Goal: Task Accomplishment & Management: Manage account settings

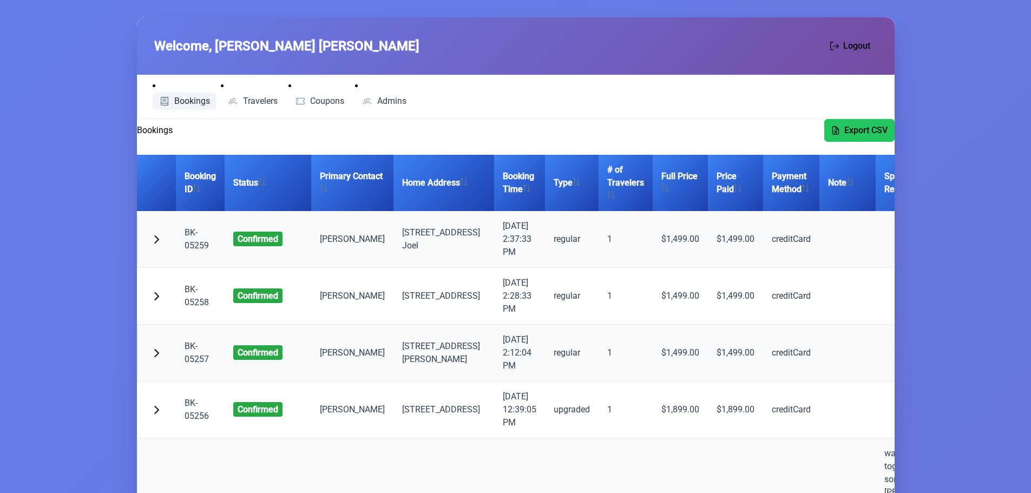
click at [187, 98] on span "Bookings" at bounding box center [192, 101] width 36 height 9
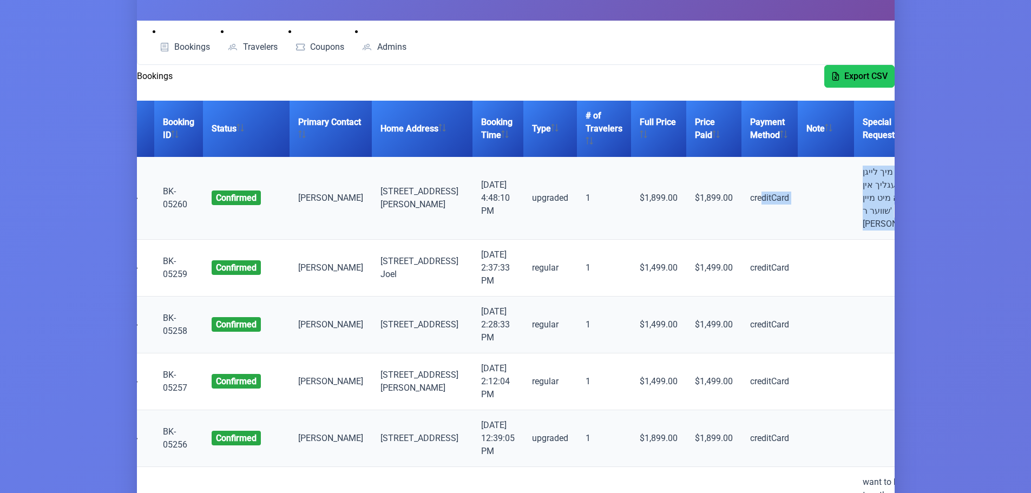
scroll to position [0, 73]
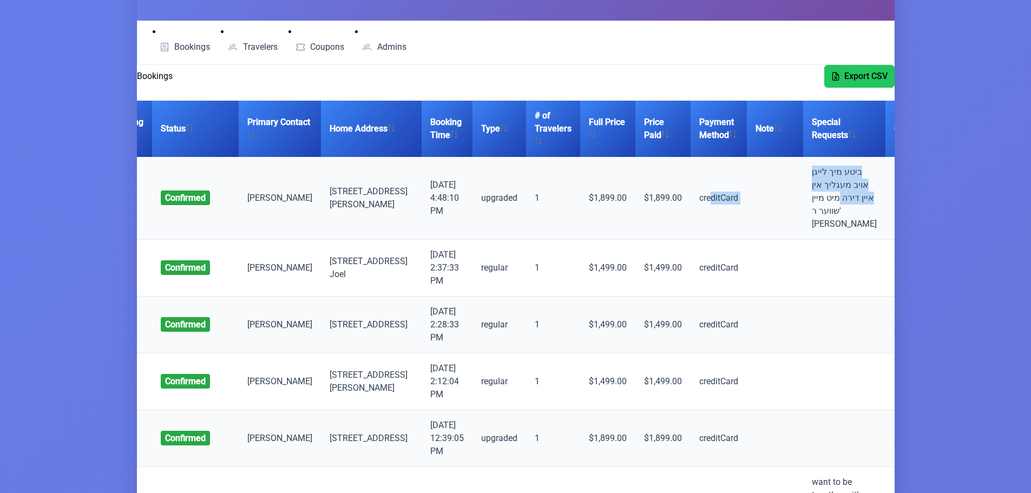
drag, startPoint x: 748, startPoint y: 203, endPoint x: 781, endPoint y: 200, distance: 33.2
click at [782, 200] on tr "BK-05260 confirmed Joel MITTELMAN 1 Krakow Boulevard, Kiryas Joel 9/10/2025, 4:…" at bounding box center [515, 198] width 903 height 83
click at [747, 206] on td at bounding box center [775, 198] width 56 height 83
click at [803, 196] on td "ביטע מיך לייגן אויב מעגליך אין איין דירה מיט מיין שווער ר' [PERSON_NAME]" at bounding box center [844, 198] width 82 height 83
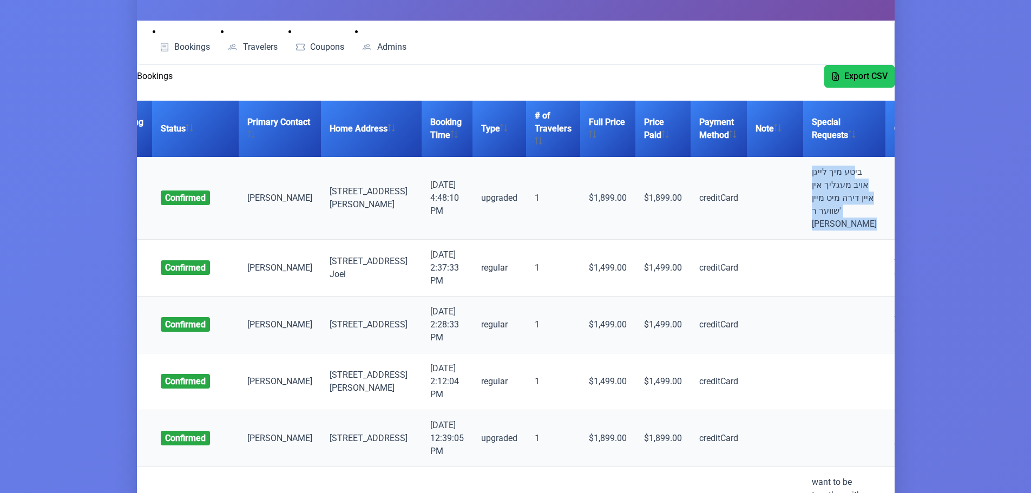
click at [803, 196] on td "ביטע מיך לייגן אויב מעגליך אין איין דירה מיט מיין שווער ר' [PERSON_NAME]" at bounding box center [844, 198] width 82 height 83
click at [803, 214] on td "ביטע מיך לייגן אויב מעגליך אין איין דירה מיט מיין שווער ר' [PERSON_NAME]" at bounding box center [844, 198] width 82 height 83
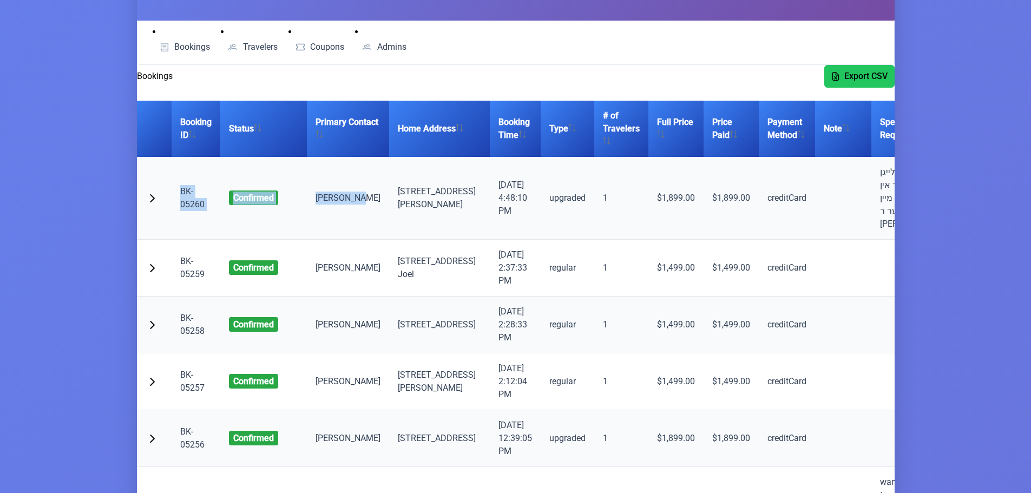
scroll to position [0, 0]
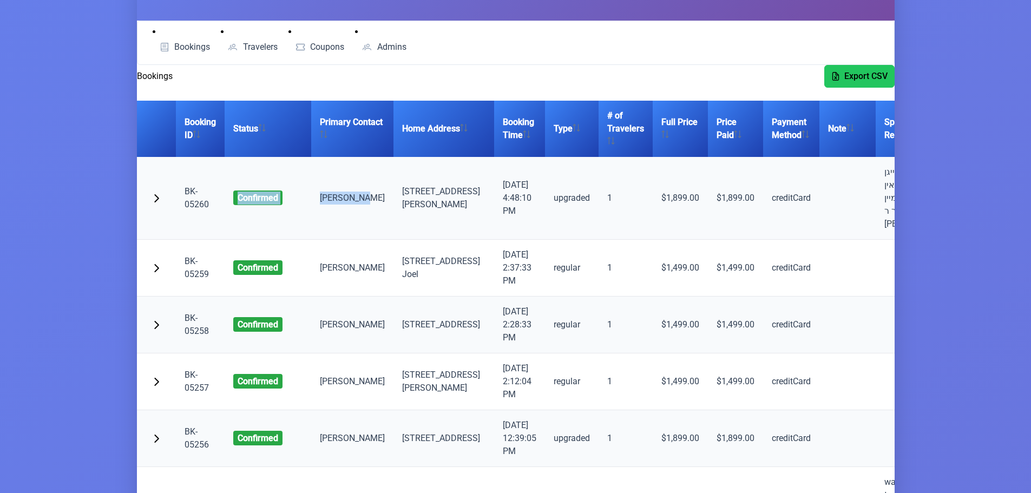
drag, startPoint x: 269, startPoint y: 214, endPoint x: 223, endPoint y: 212, distance: 46.6
click at [221, 211] on tr "BK-05260 confirmed Joel MITTELMAN 1 Krakow Boulevard, Kiryas Joel 9/10/2025, 4:…" at bounding box center [588, 198] width 903 height 83
click at [356, 201] on td "[PERSON_NAME]" at bounding box center [352, 198] width 82 height 83
click at [351, 209] on td "[PERSON_NAME]" at bounding box center [352, 198] width 82 height 83
click at [424, 208] on td "[STREET_ADDRESS] [PERSON_NAME]" at bounding box center [443, 198] width 101 height 83
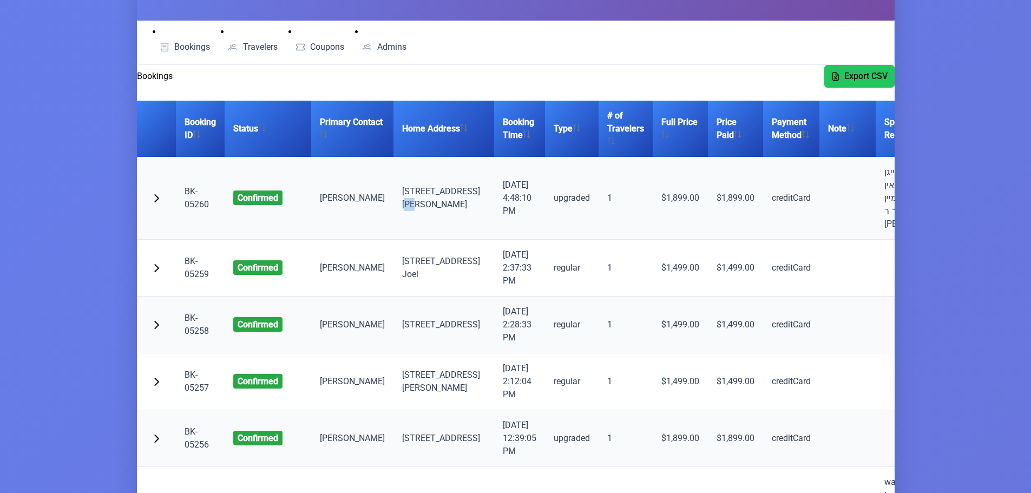
click at [424, 208] on td "[STREET_ADDRESS] [PERSON_NAME]" at bounding box center [443, 198] width 101 height 83
click at [418, 217] on td "[STREET_ADDRESS] [PERSON_NAME]" at bounding box center [443, 198] width 101 height 83
click at [257, 44] on span "Travelers" at bounding box center [260, 47] width 35 height 9
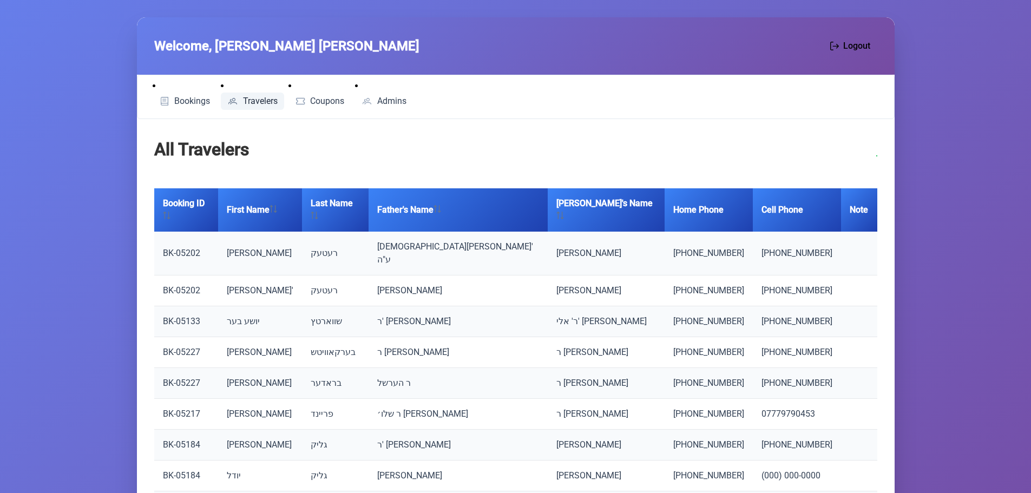
click at [391, 92] on li "Admins" at bounding box center [384, 95] width 58 height 30
click at [391, 97] on span "Admins" at bounding box center [391, 101] width 29 height 9
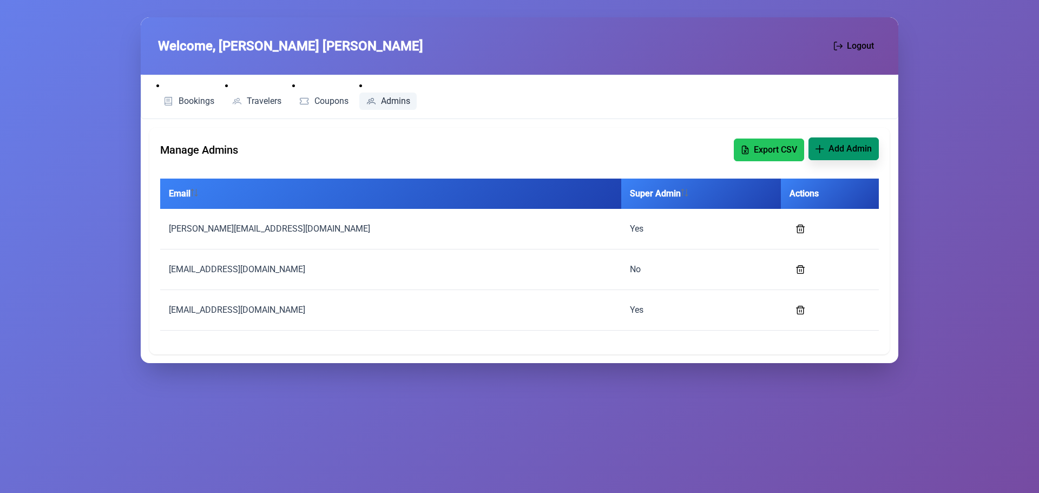
click at [840, 146] on span "Add Admin" at bounding box center [849, 148] width 43 height 13
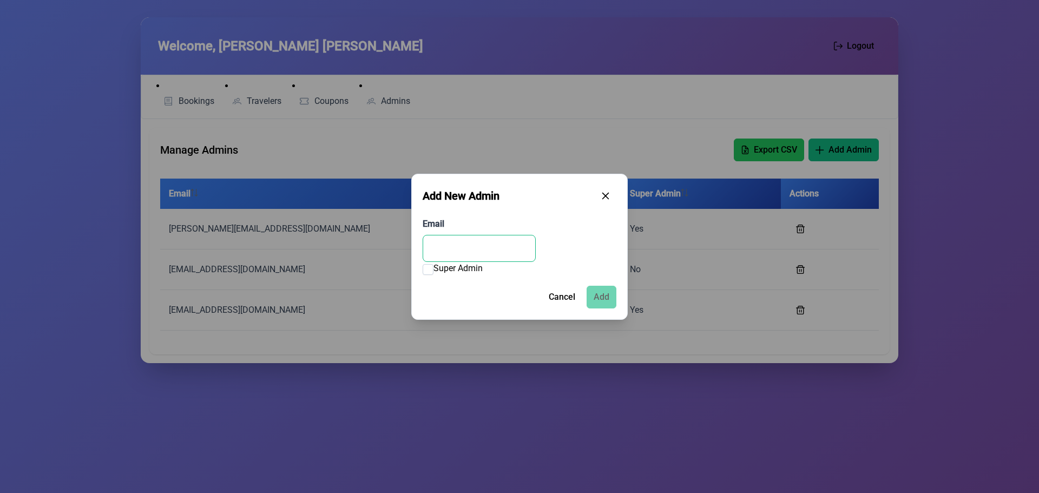
click at [466, 245] on input "Email" at bounding box center [479, 248] width 113 height 27
click at [479, 233] on div "Email" at bounding box center [520, 240] width 194 height 44
click at [473, 256] on input "Email" at bounding box center [479, 248] width 113 height 27
type input "bookings@merontoldos.com"
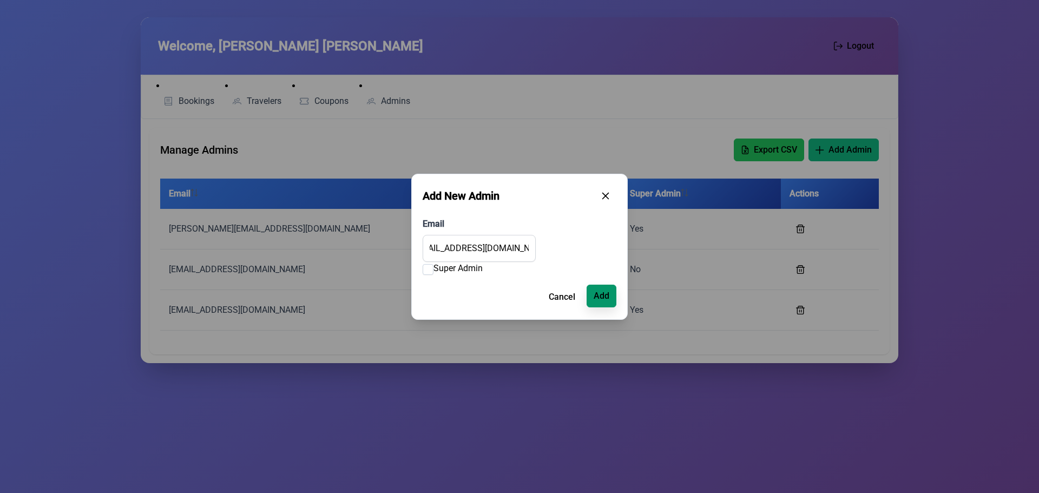
click at [600, 296] on span "Add" at bounding box center [602, 295] width 16 height 13
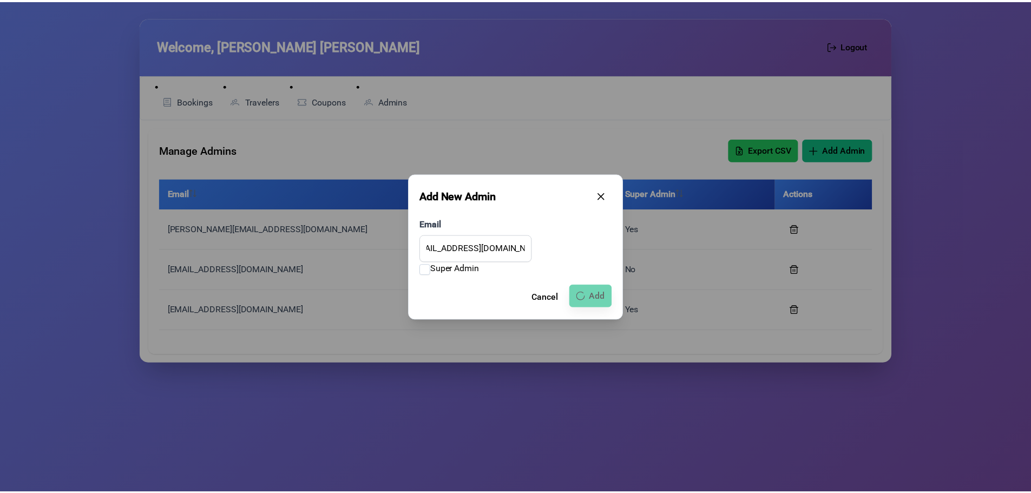
scroll to position [0, 0]
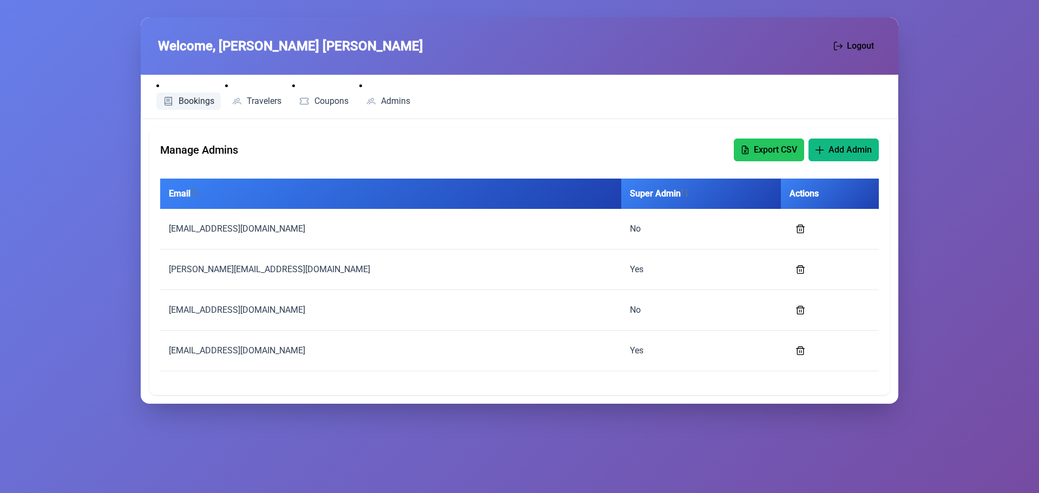
click at [181, 100] on span "Bookings" at bounding box center [197, 101] width 36 height 9
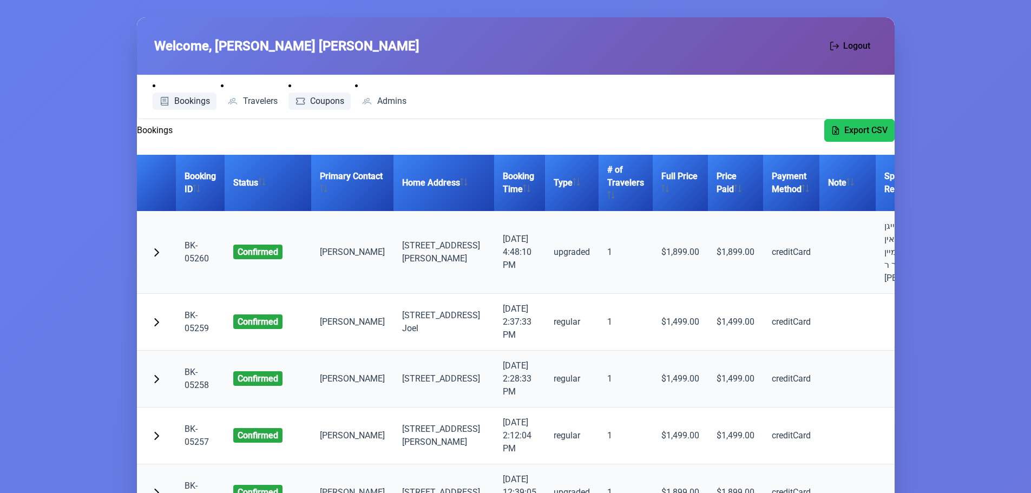
click at [329, 102] on span "Coupons" at bounding box center [327, 101] width 34 height 9
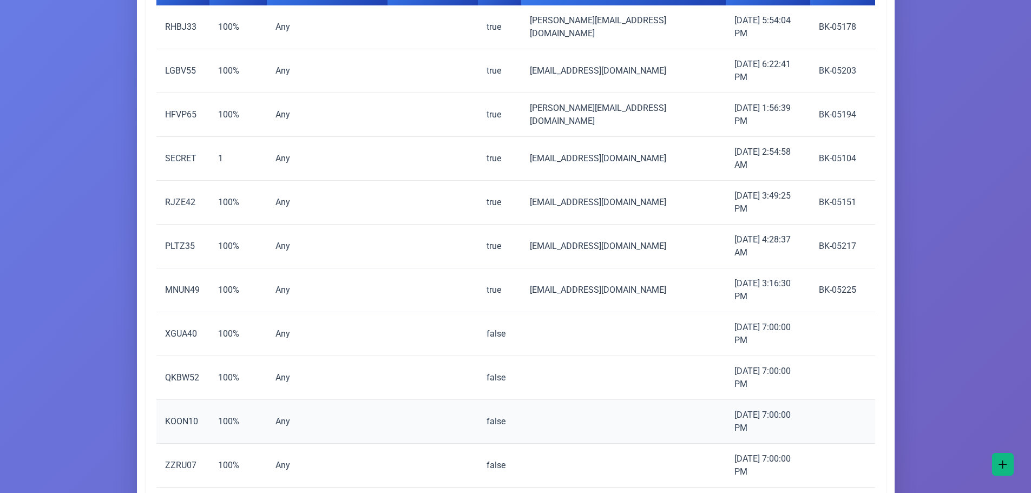
scroll to position [162, 0]
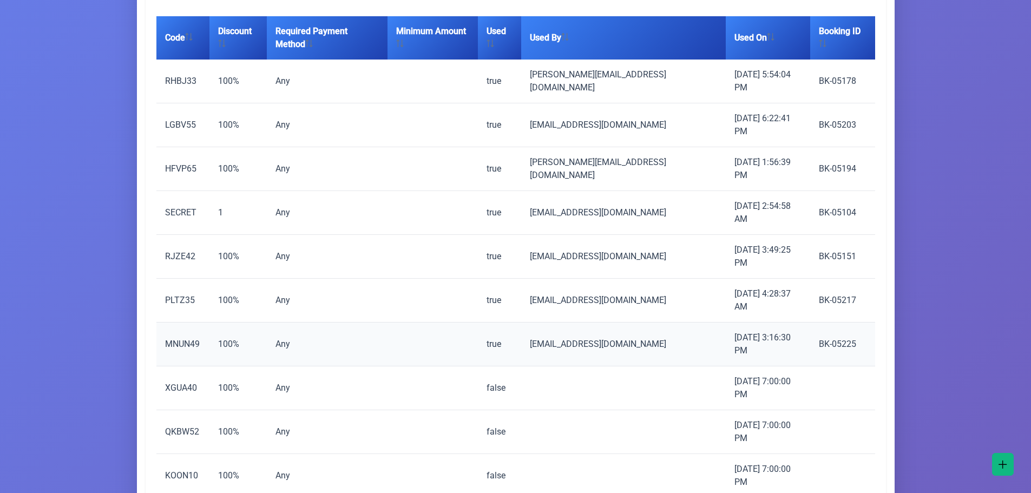
click at [181, 323] on td "MNUN49" at bounding box center [182, 345] width 53 height 44
click at [231, 323] on td "100%" at bounding box center [237, 345] width 57 height 44
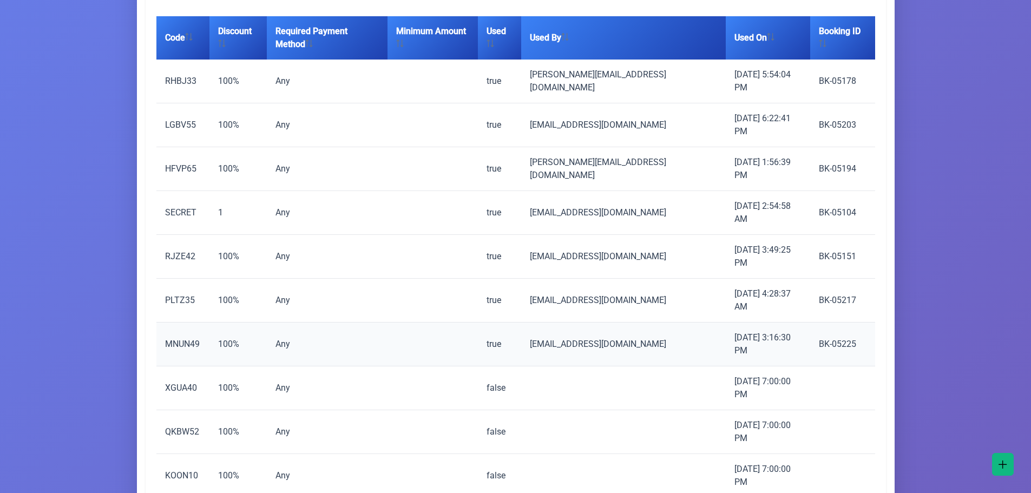
click at [182, 323] on td "MNUN49" at bounding box center [182, 345] width 53 height 44
click at [287, 323] on td "Any" at bounding box center [327, 345] width 121 height 44
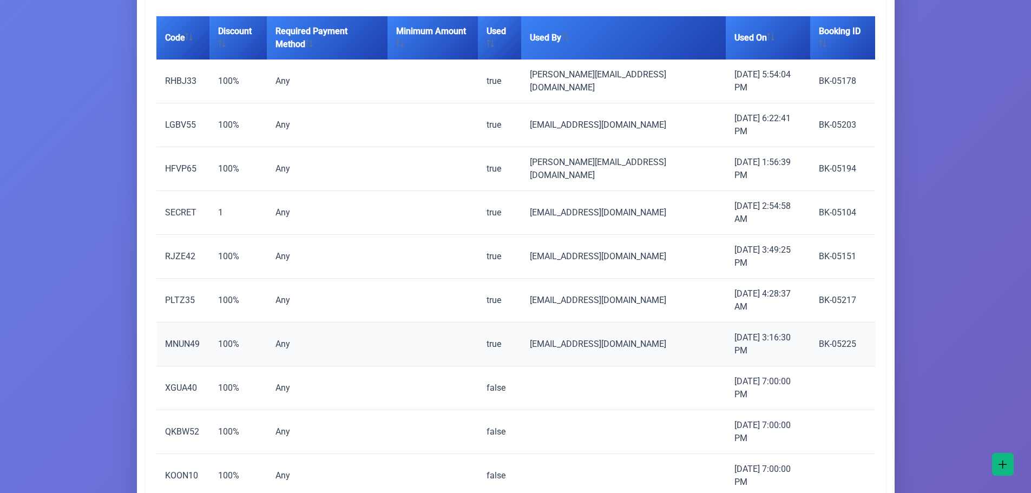
click at [521, 323] on td "true" at bounding box center [499, 345] width 43 height 44
click at [639, 323] on td "ylwmonroe@gmail.com" at bounding box center [623, 345] width 205 height 44
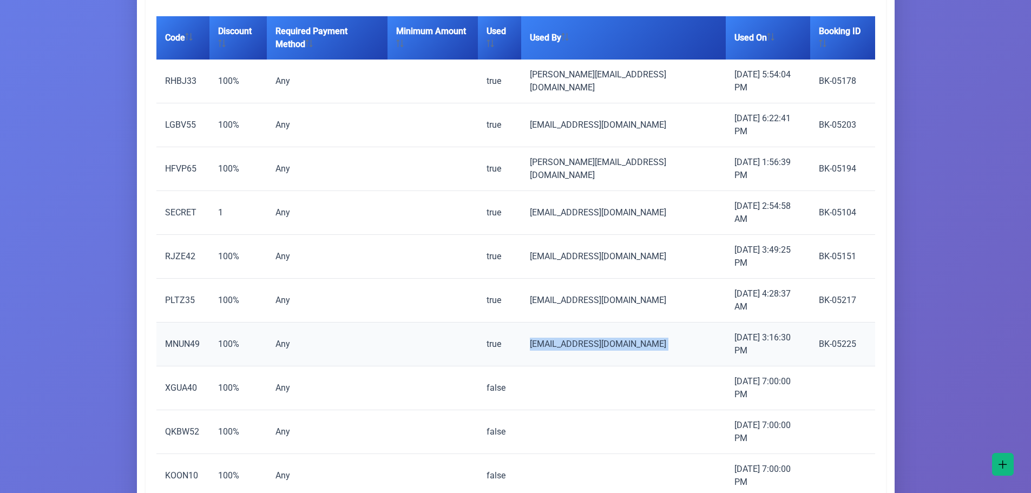
click at [639, 323] on td "ylwmonroe@gmail.com" at bounding box center [623, 345] width 205 height 44
click at [478, 323] on td at bounding box center [432, 345] width 90 height 44
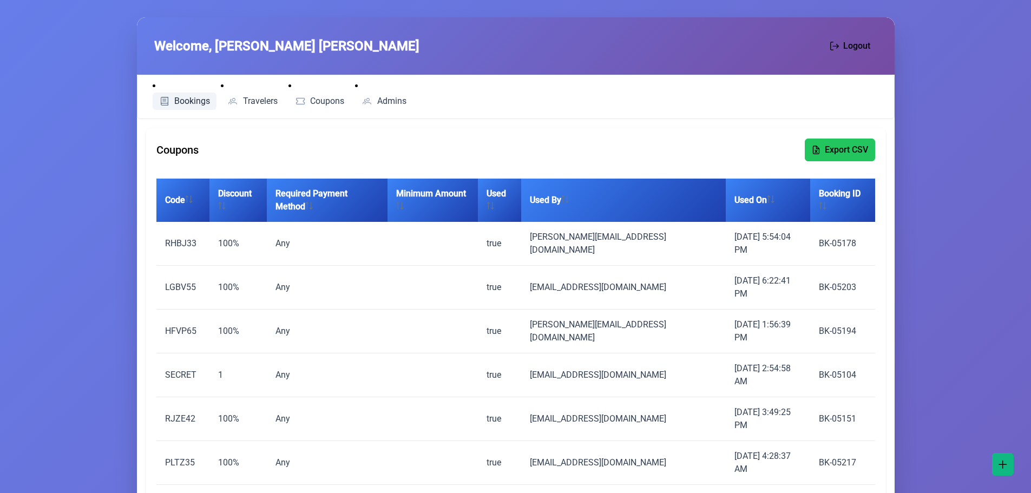
click at [185, 104] on span "Bookings" at bounding box center [192, 101] width 36 height 9
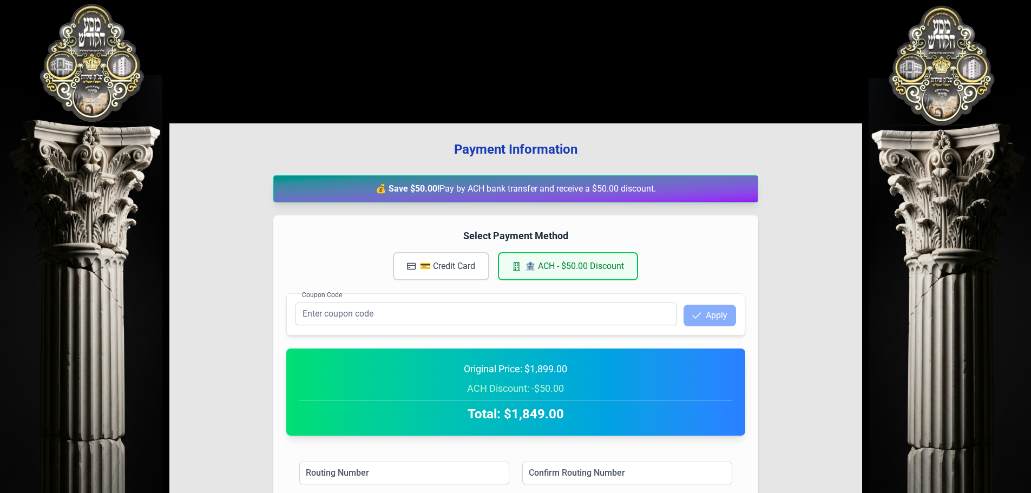
scroll to position [181, 0]
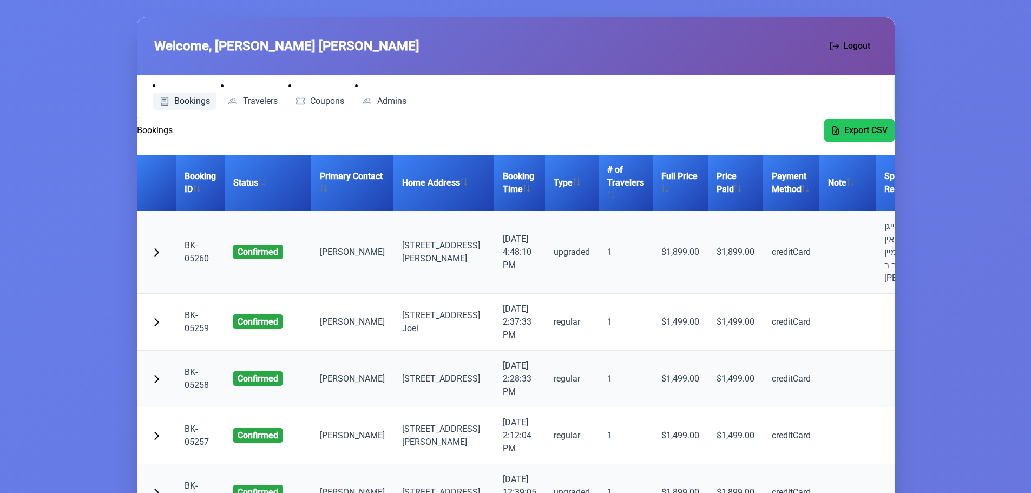
click at [190, 95] on link "Bookings" at bounding box center [185, 101] width 64 height 17
click at [185, 97] on span "Bookings" at bounding box center [192, 101] width 36 height 9
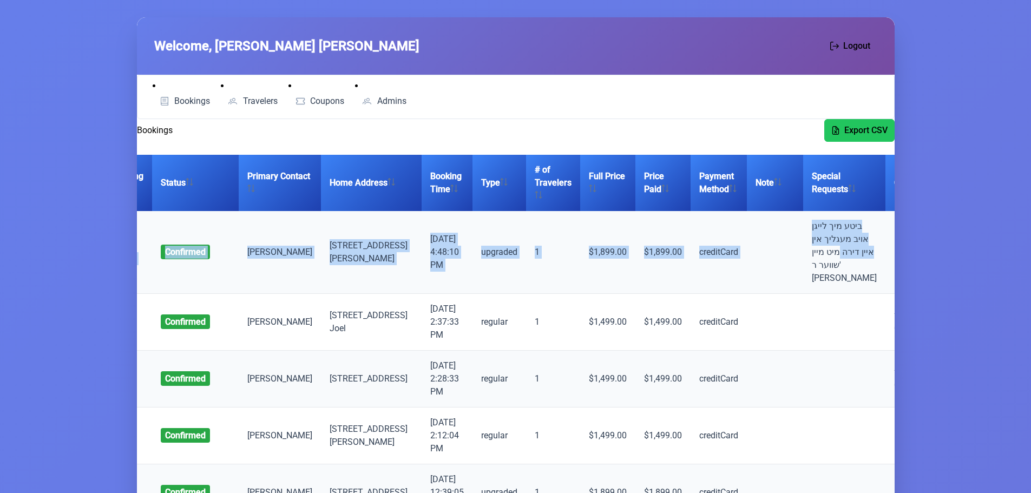
drag, startPoint x: 855, startPoint y: 258, endPoint x: 893, endPoint y: 264, distance: 37.8
click at [885, 265] on td at bounding box center [926, 252] width 82 height 83
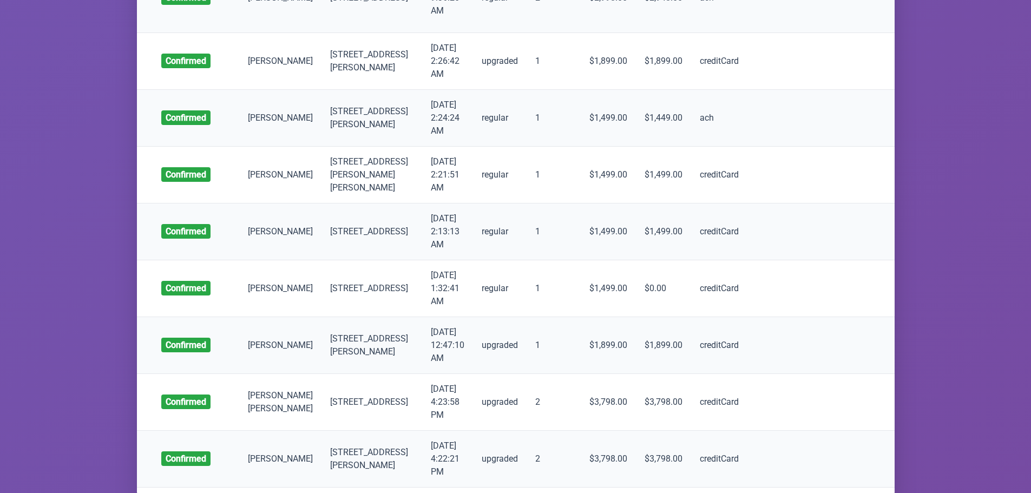
scroll to position [7981, 0]
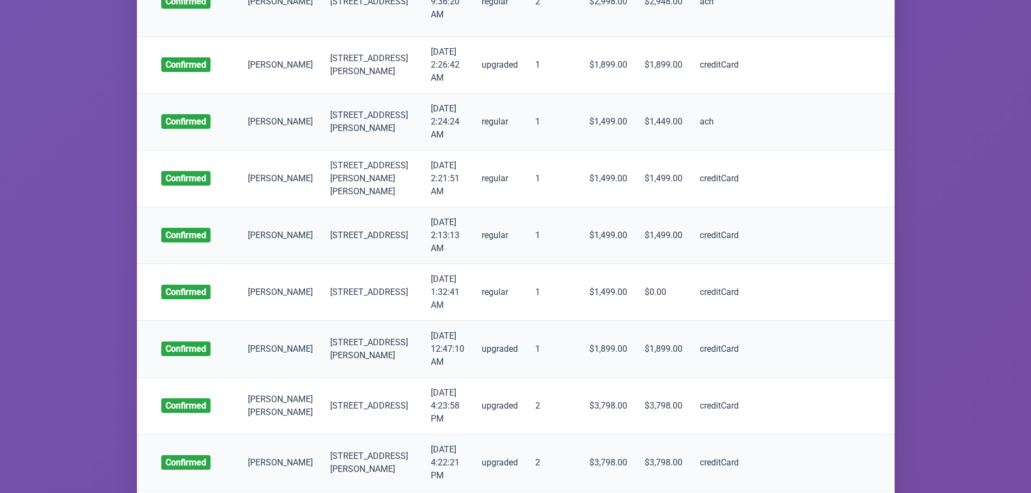
click at [886, 150] on td "שווארטץ (BK-05511)" at bounding box center [927, 122] width 82 height 57
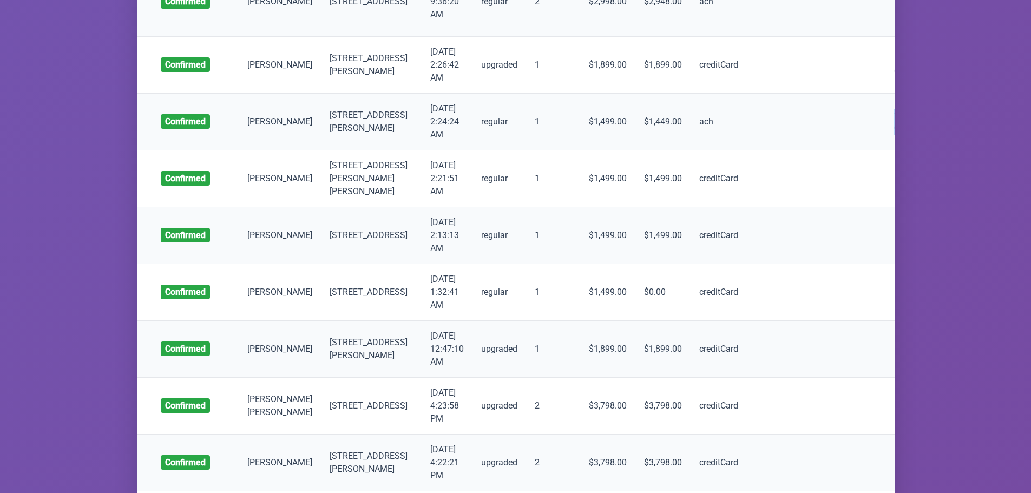
drag, startPoint x: 886, startPoint y: 341, endPoint x: 840, endPoint y: 327, distance: 47.6
click at [885, 150] on td "שווארטץ (BK-05511)" at bounding box center [926, 122] width 82 height 57
drag, startPoint x: 885, startPoint y: 340, endPoint x: 874, endPoint y: 343, distance: 11.3
click at [885, 150] on td "שווארטץ (BK-05511)" at bounding box center [926, 122] width 82 height 57
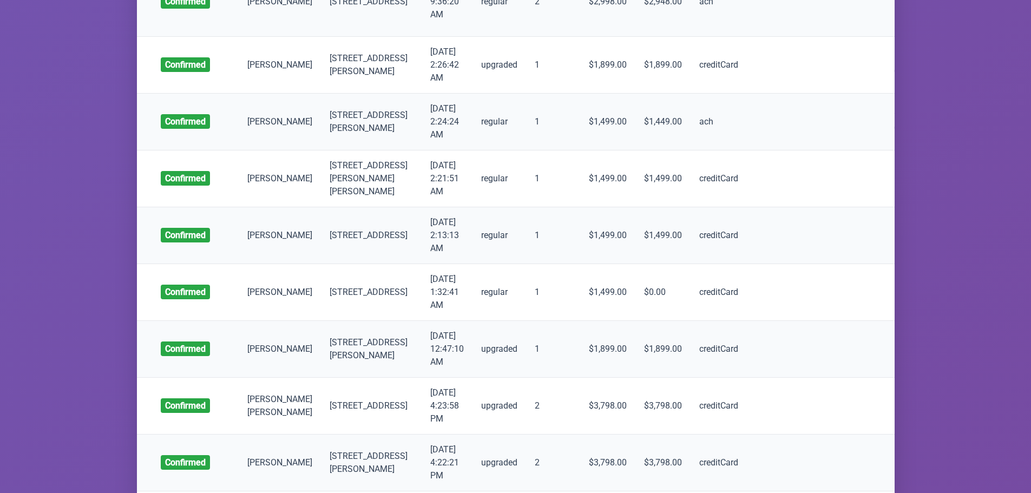
click at [885, 150] on td "שווארטץ (BK-05511)" at bounding box center [926, 122] width 82 height 57
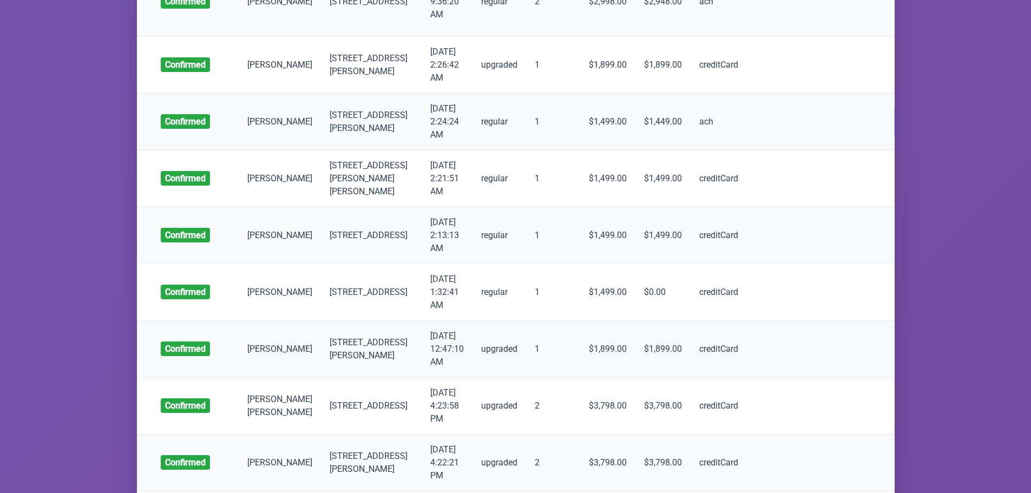
click at [885, 150] on td "שווארטץ (BK-05511)" at bounding box center [926, 122] width 82 height 57
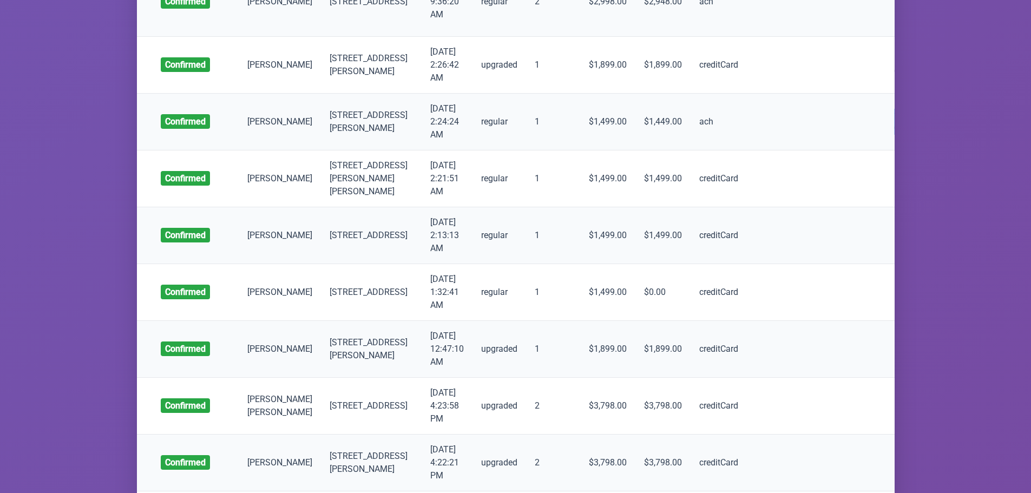
click at [885, 150] on td "שווארטץ (BK-05511)" at bounding box center [926, 122] width 82 height 57
drag, startPoint x: 864, startPoint y: 329, endPoint x: 839, endPoint y: 332, distance: 25.1
click at [885, 150] on td "שווארטץ (BK-05511)" at bounding box center [926, 122] width 82 height 57
click at [885, 94] on td "עקשטיין (BK-05106)" at bounding box center [926, 65] width 82 height 57
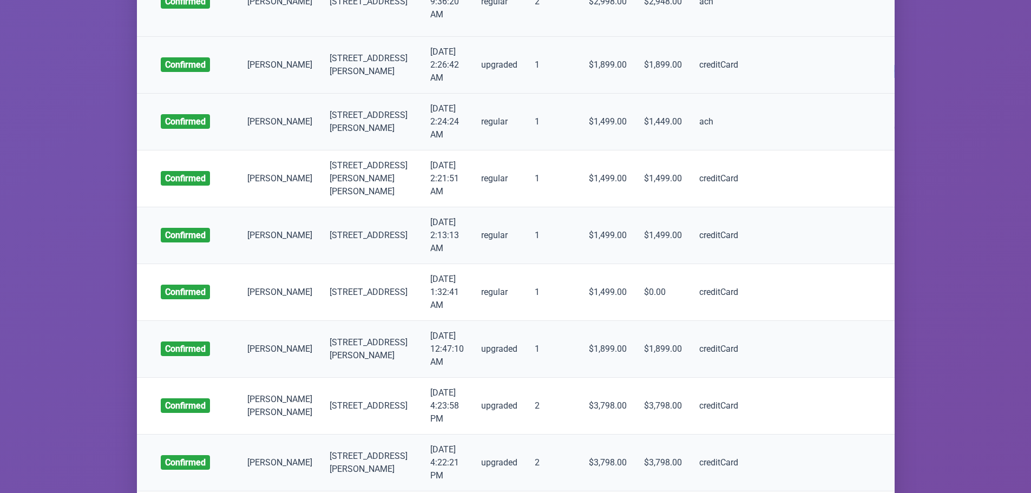
click at [885, 94] on td "עקשטיין (BK-05106)" at bounding box center [926, 65] width 82 height 57
click at [885, 150] on td "שווארטץ (BK-05511)" at bounding box center [926, 122] width 82 height 57
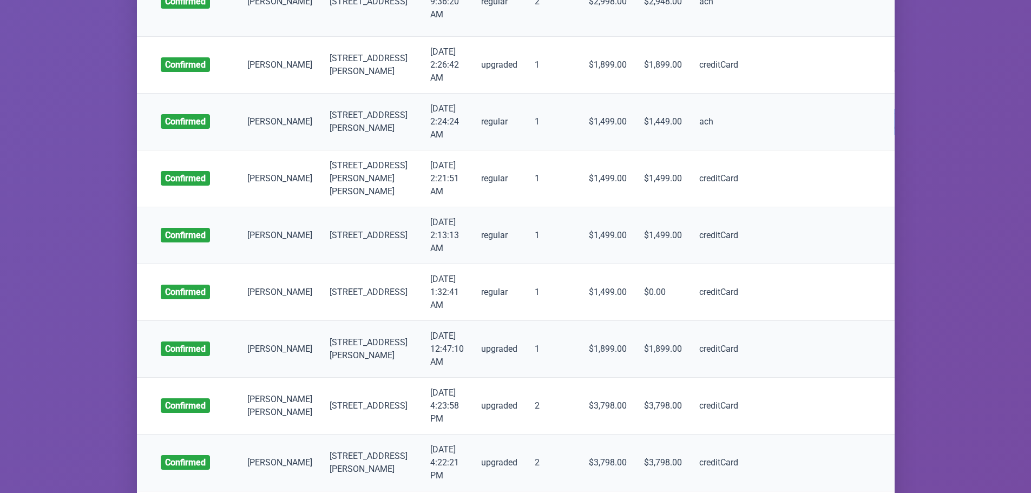
click at [885, 150] on td "שווארטץ (BK-05511)" at bounding box center [926, 122] width 82 height 57
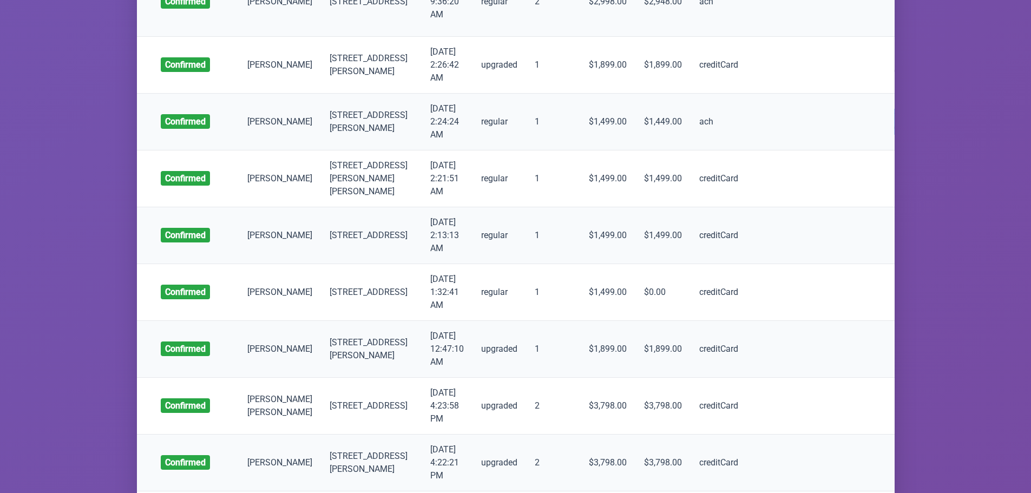
click at [885, 150] on td "שווארטץ (BK-05511)" at bounding box center [926, 122] width 82 height 57
click at [885, 94] on td "עקשטיין (BK-05106)" at bounding box center [926, 65] width 82 height 57
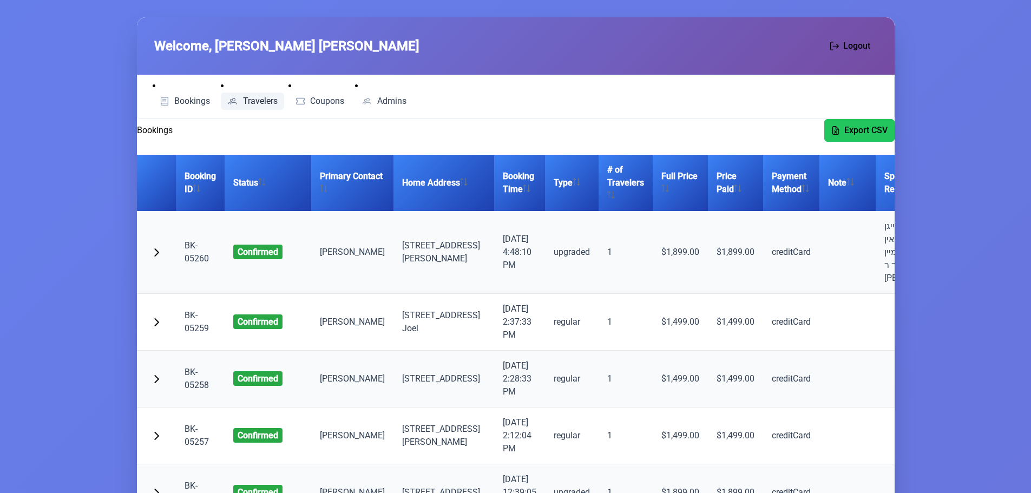
click at [255, 94] on link "Travelers" at bounding box center [252, 101] width 63 height 17
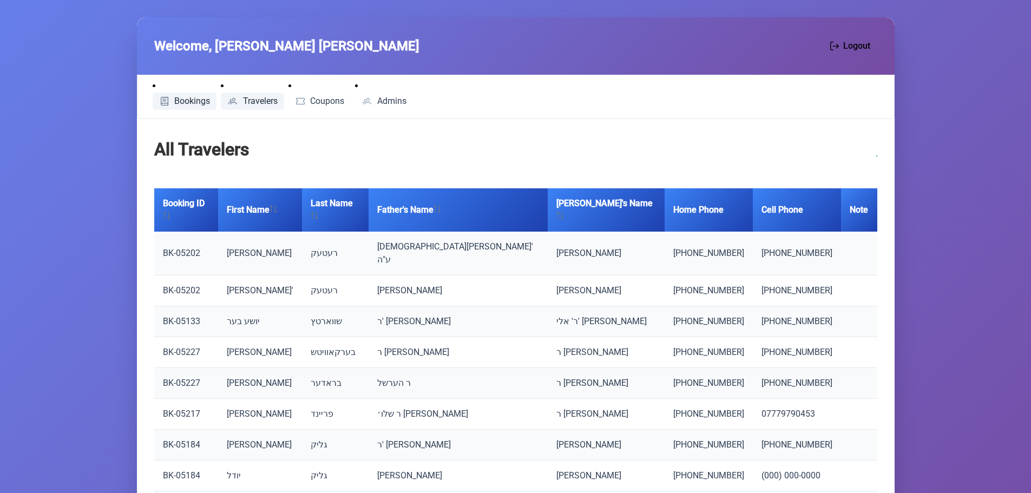
click at [194, 104] on span "Bookings" at bounding box center [192, 101] width 36 height 9
